Goal: Check status: Check status

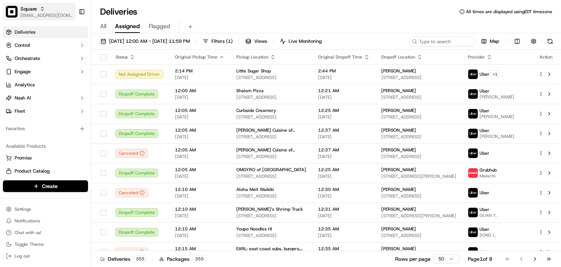
click at [49, 9] on div "Square" at bounding box center [46, 8] width 52 height 7
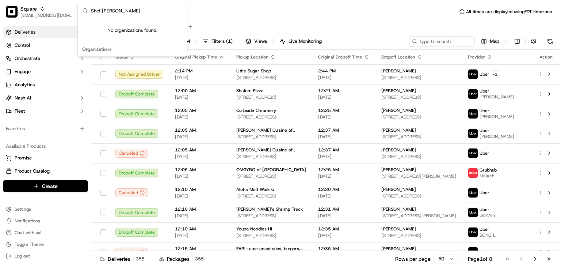
drag, startPoint x: 146, startPoint y: 12, endPoint x: 100, endPoint y: 12, distance: 45.7
click at [100, 12] on input "Shef Saranya Prabhu" at bounding box center [136, 10] width 91 height 15
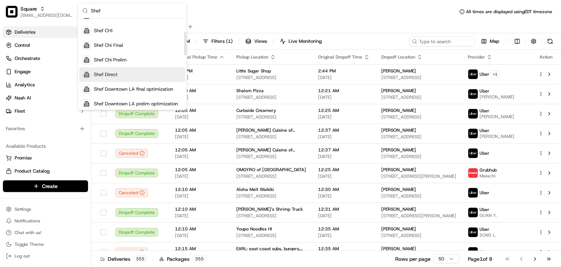
type input "Shef"
click at [112, 73] on span "Shef Direct" at bounding box center [106, 74] width 24 height 7
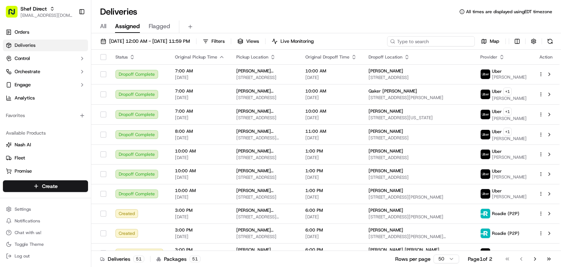
click at [426, 41] on input at bounding box center [431, 41] width 88 height 10
paste input "Shef Saranya Prabhu"
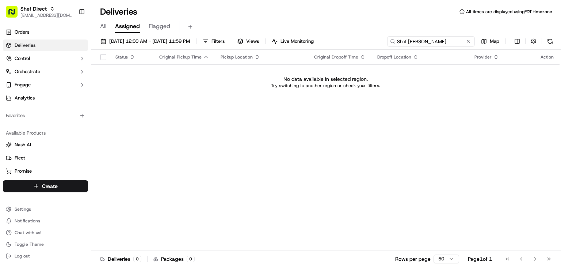
drag, startPoint x: 408, startPoint y: 41, endPoint x: 356, endPoint y: 41, distance: 52.6
click at [355, 41] on div "09/21/2025 12:00 AM - 09/21/2025 11:59 PM Filters Views Live Monitoring Shef Sa…" at bounding box center [326, 43] width 470 height 14
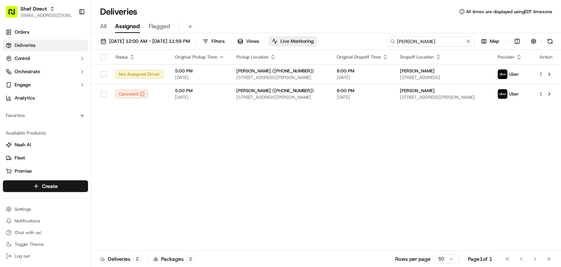
drag, startPoint x: 437, startPoint y: 41, endPoint x: 321, endPoint y: 43, distance: 116.2
click at [321, 43] on div "09/21/2025 12:00 AM - 09/21/2025 11:59 PM Filters Views Live Monitoring Saranya…" at bounding box center [326, 43] width 470 height 14
paste input "7XiBVQ9N4TY"
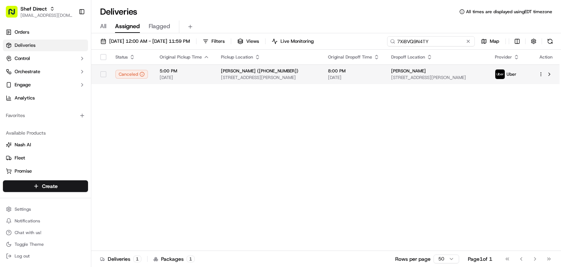
type input "7XiBVQ9N4TY"
click at [380, 76] on span "[DATE]" at bounding box center [354, 78] width 52 height 6
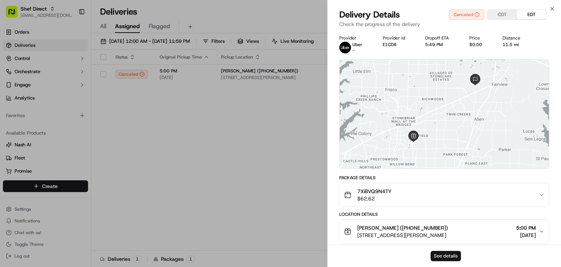
click at [448, 255] on button "See details" at bounding box center [446, 256] width 30 height 10
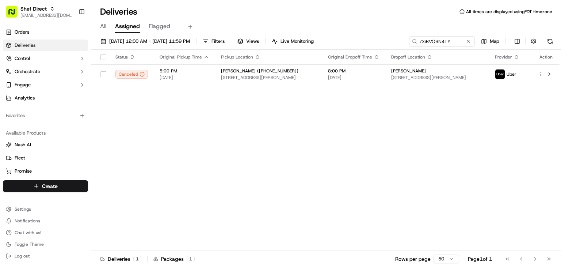
click at [58, 2] on div "Shef Direct rpajulas@nashhelp.com Toggle Sidebar" at bounding box center [45, 11] width 91 height 23
click at [40, 8] on span "Shef Direct" at bounding box center [33, 8] width 26 height 7
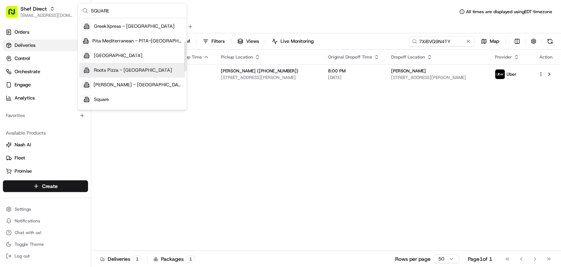
scroll to position [70, 0]
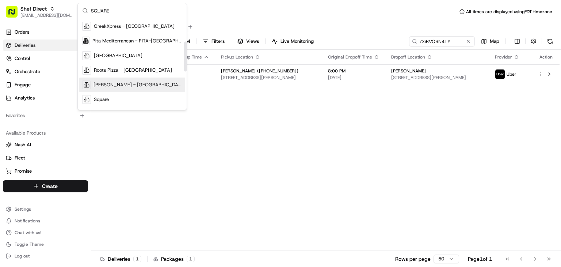
type input "SQUARE"
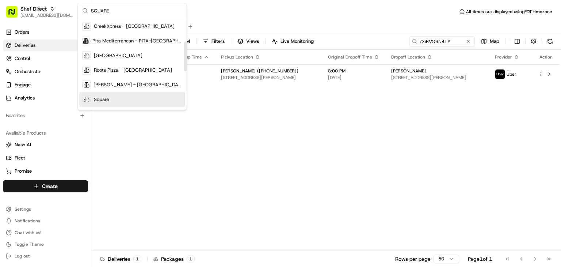
click at [111, 94] on div "Square" at bounding box center [132, 99] width 106 height 15
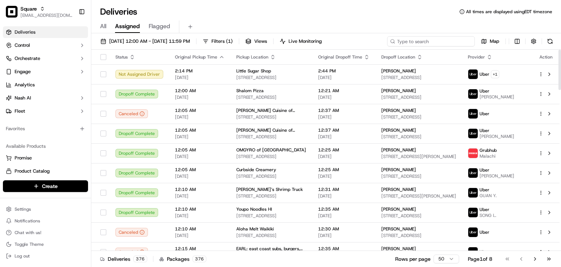
click at [440, 40] on input at bounding box center [431, 41] width 88 height 10
click at [315, 13] on div "Deliveries All times are displayed using EDT timezone" at bounding box center [326, 12] width 470 height 12
